Goal: Information Seeking & Learning: Learn about a topic

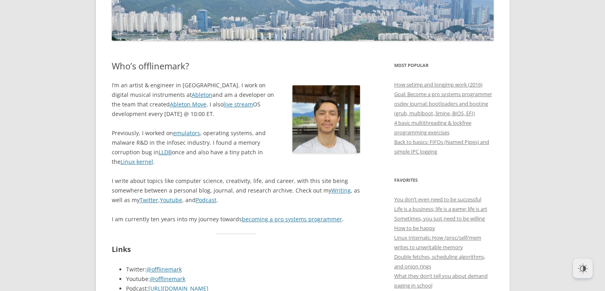
scroll to position [131, 0]
click at [265, 223] on p "I am currently ten years into my journey towards becoming a pro systems program…" at bounding box center [236, 219] width 249 height 10
click at [270, 216] on link "becoming a pro systems programmer" at bounding box center [292, 219] width 100 height 8
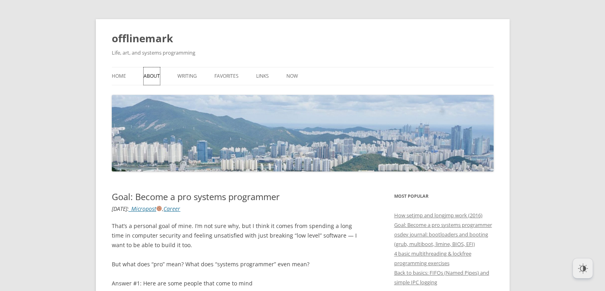
click at [147, 75] on link "About" at bounding box center [152, 76] width 16 height 18
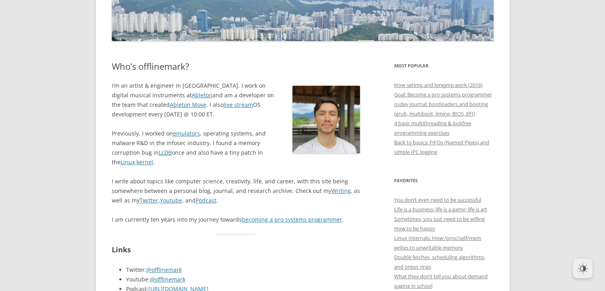
scroll to position [204, 0]
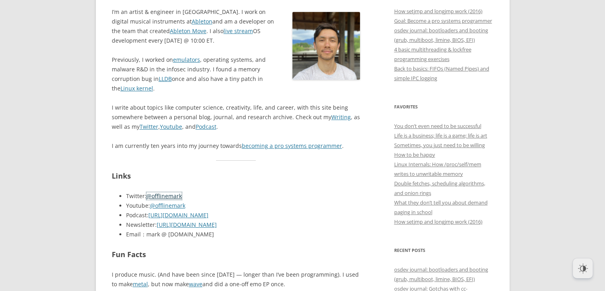
click at [166, 193] on link "@offlinemark" at bounding box center [163, 196] width 35 height 8
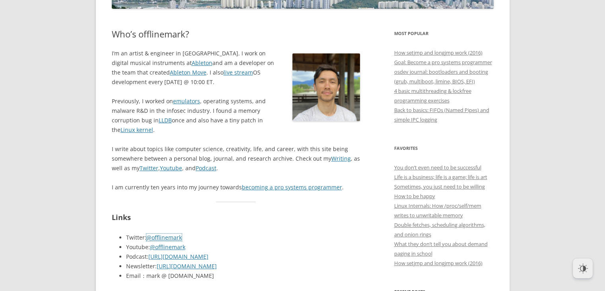
scroll to position [162, 0]
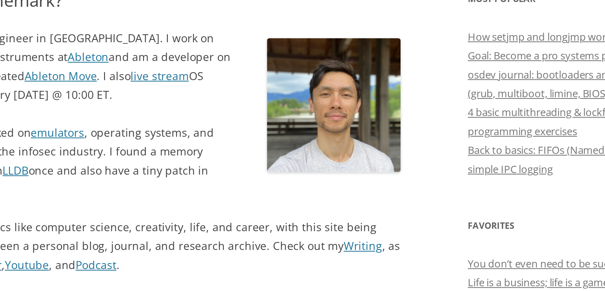
scroll to position [164, 0]
